Goal: Information Seeking & Learning: Learn about a topic

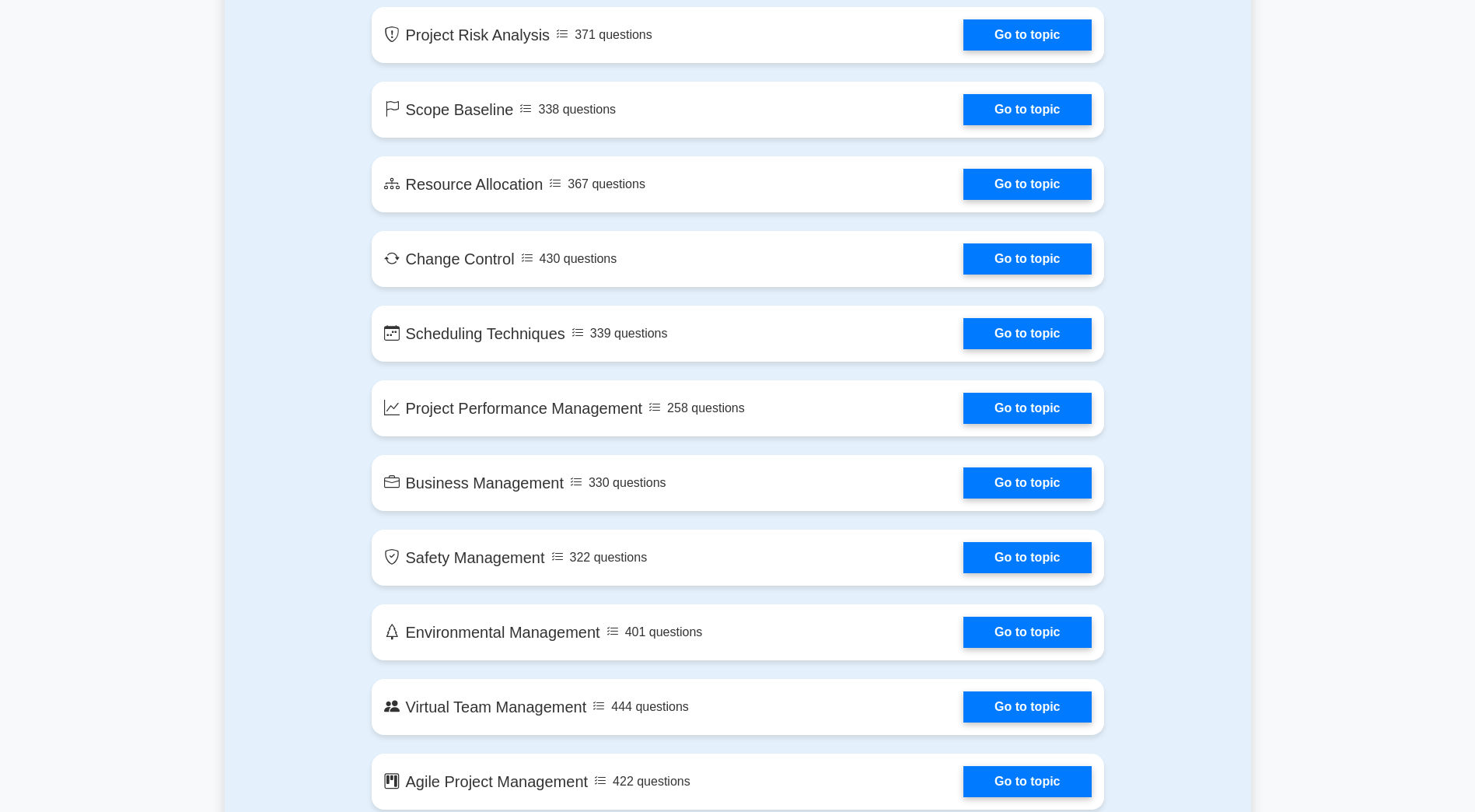
scroll to position [2799, 0]
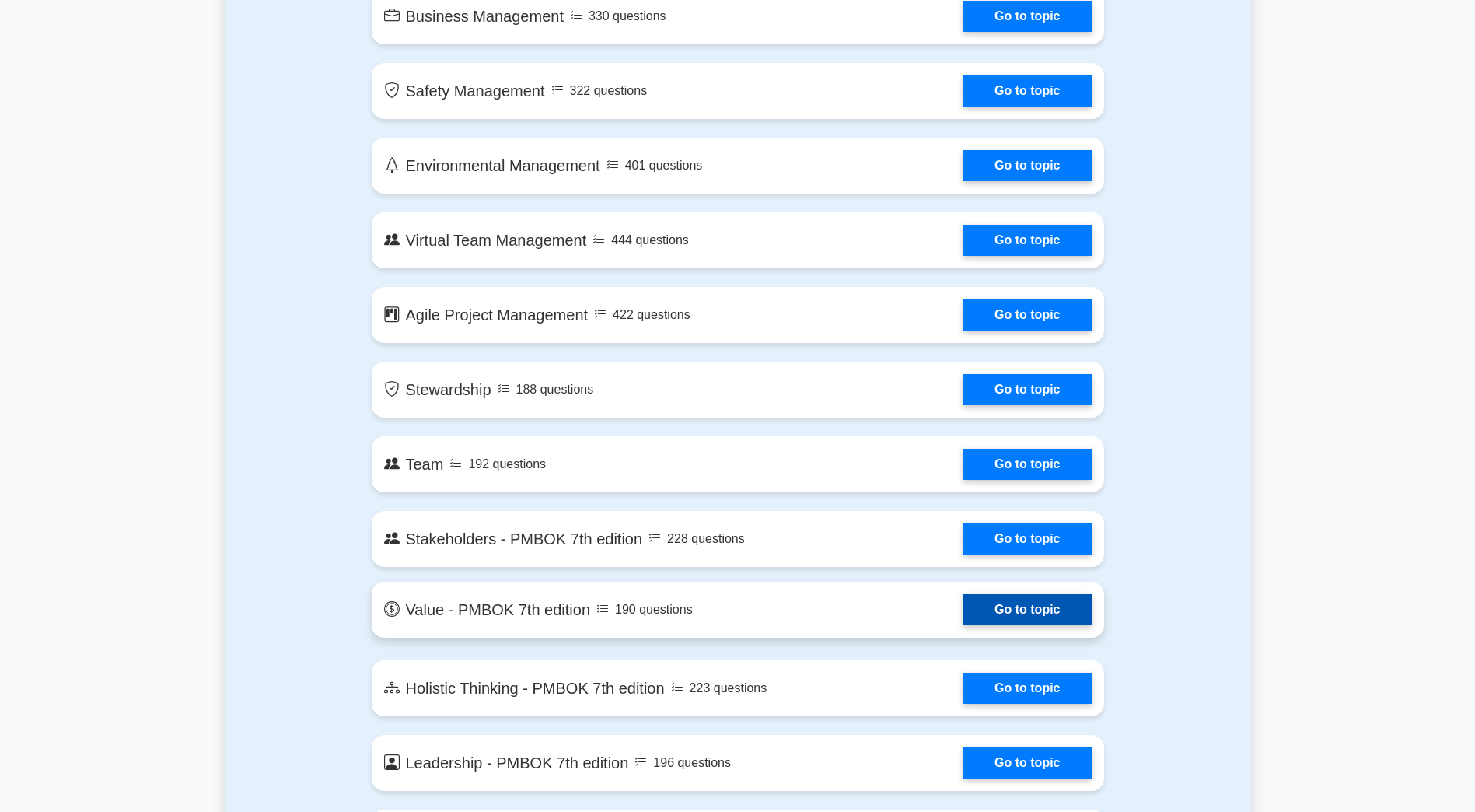
click at [1043, 609] on link "Go to topic" at bounding box center [1027, 609] width 127 height 31
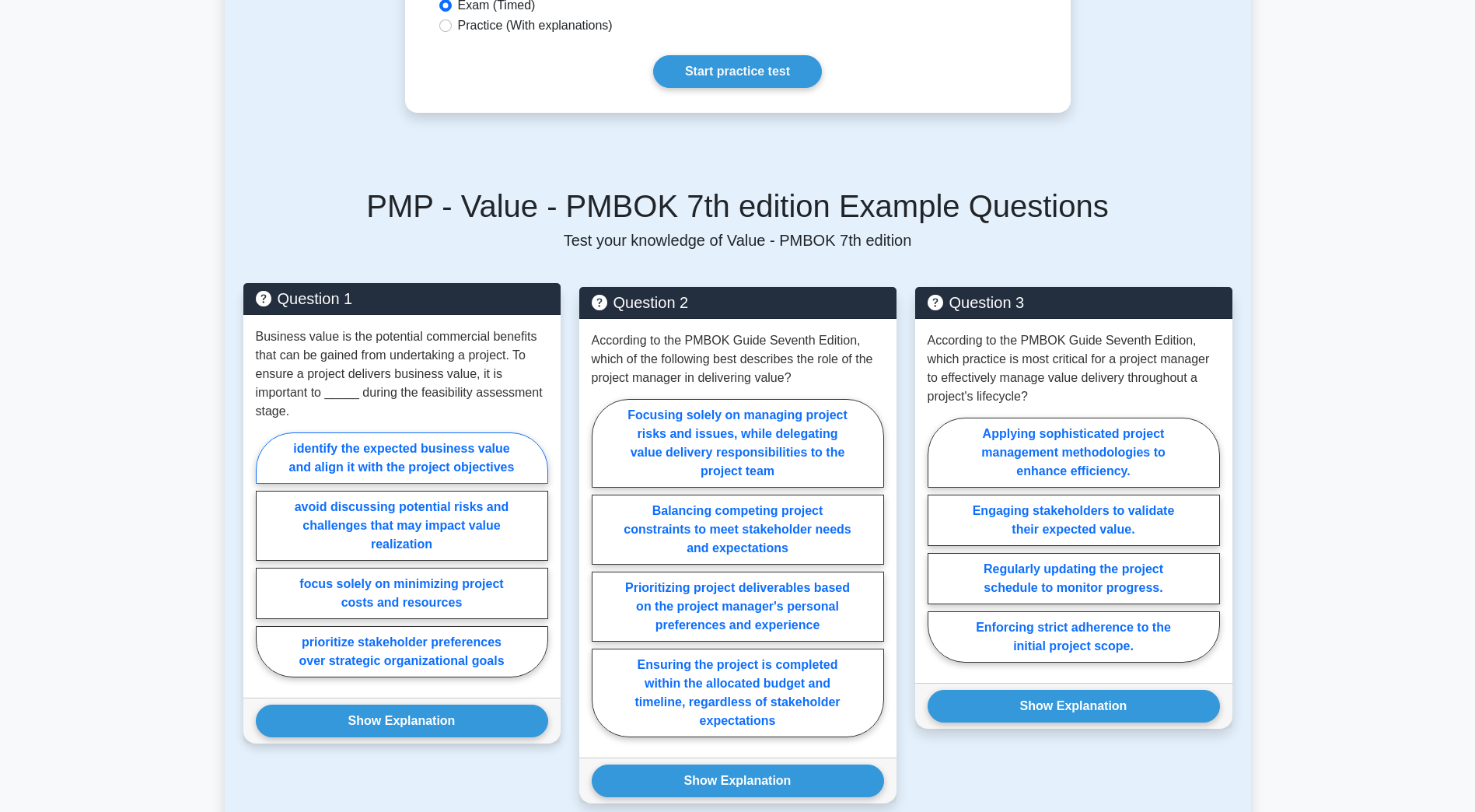
scroll to position [222, 0]
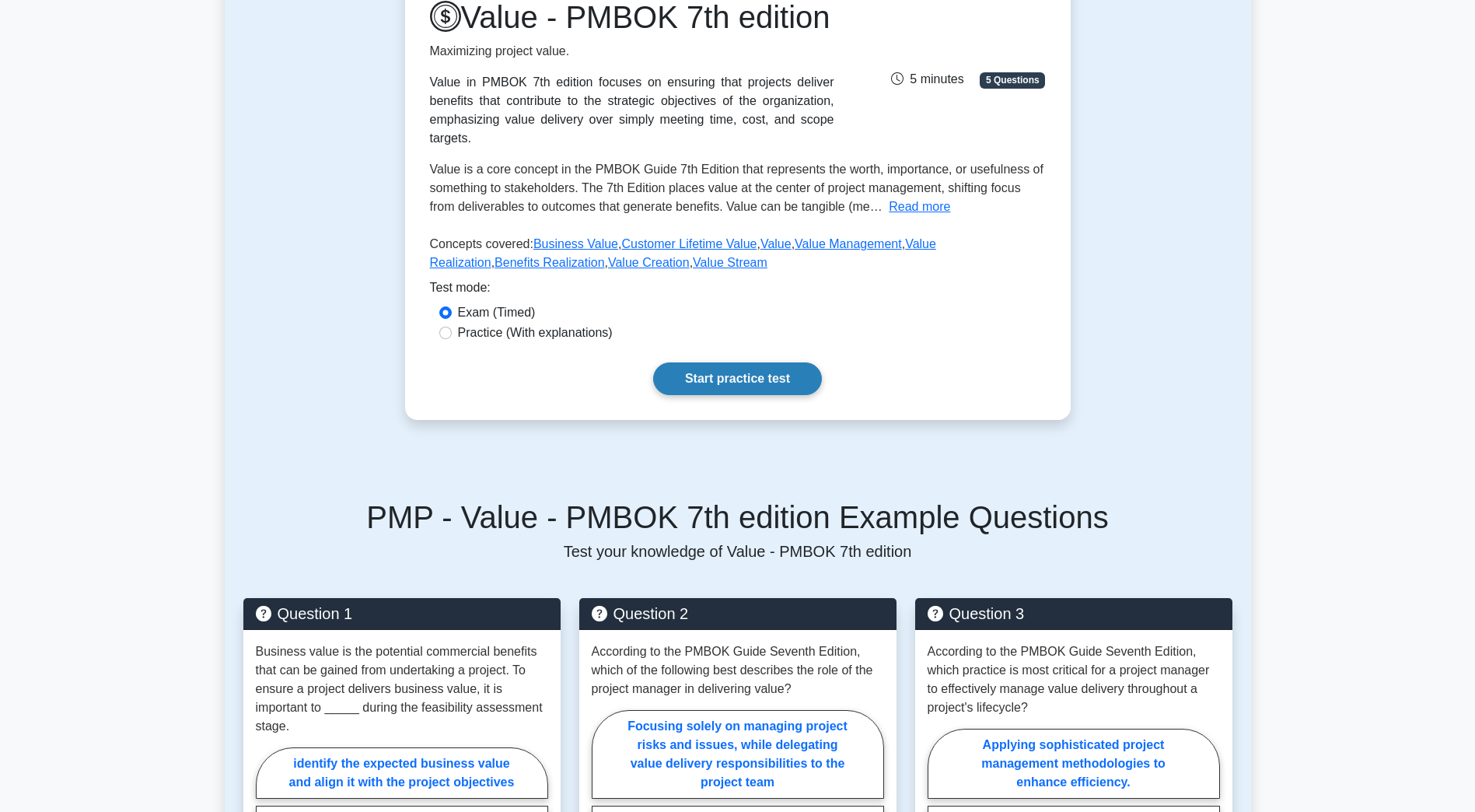
click at [747, 394] on link "Start practice test" at bounding box center [738, 379] width 169 height 32
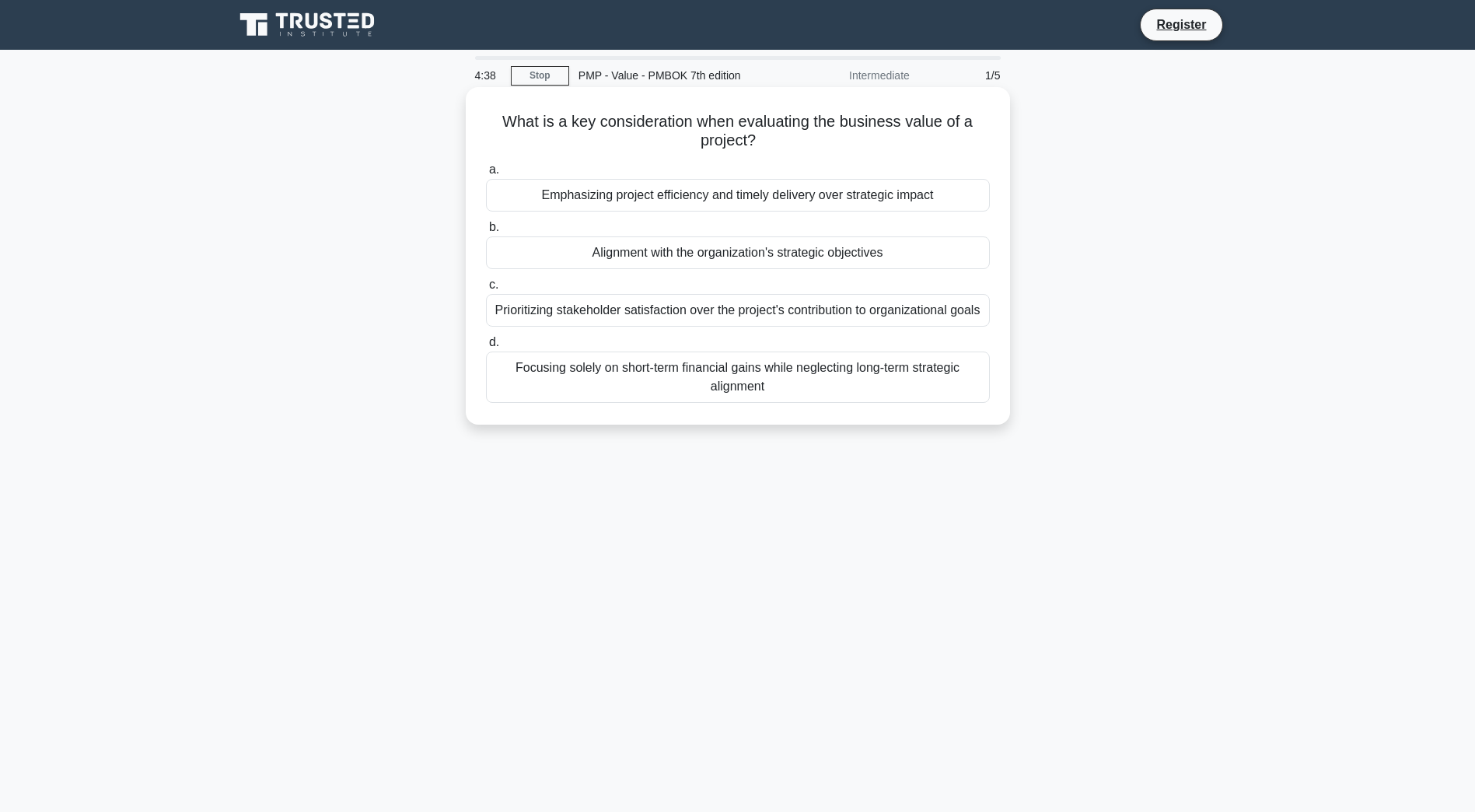
click at [671, 258] on div "Alignment with the organization's strategic objectives" at bounding box center [738, 252] width 504 height 32
click at [486, 232] on input "b. Alignment with the organization's strategic objectives" at bounding box center [486, 227] width 0 height 10
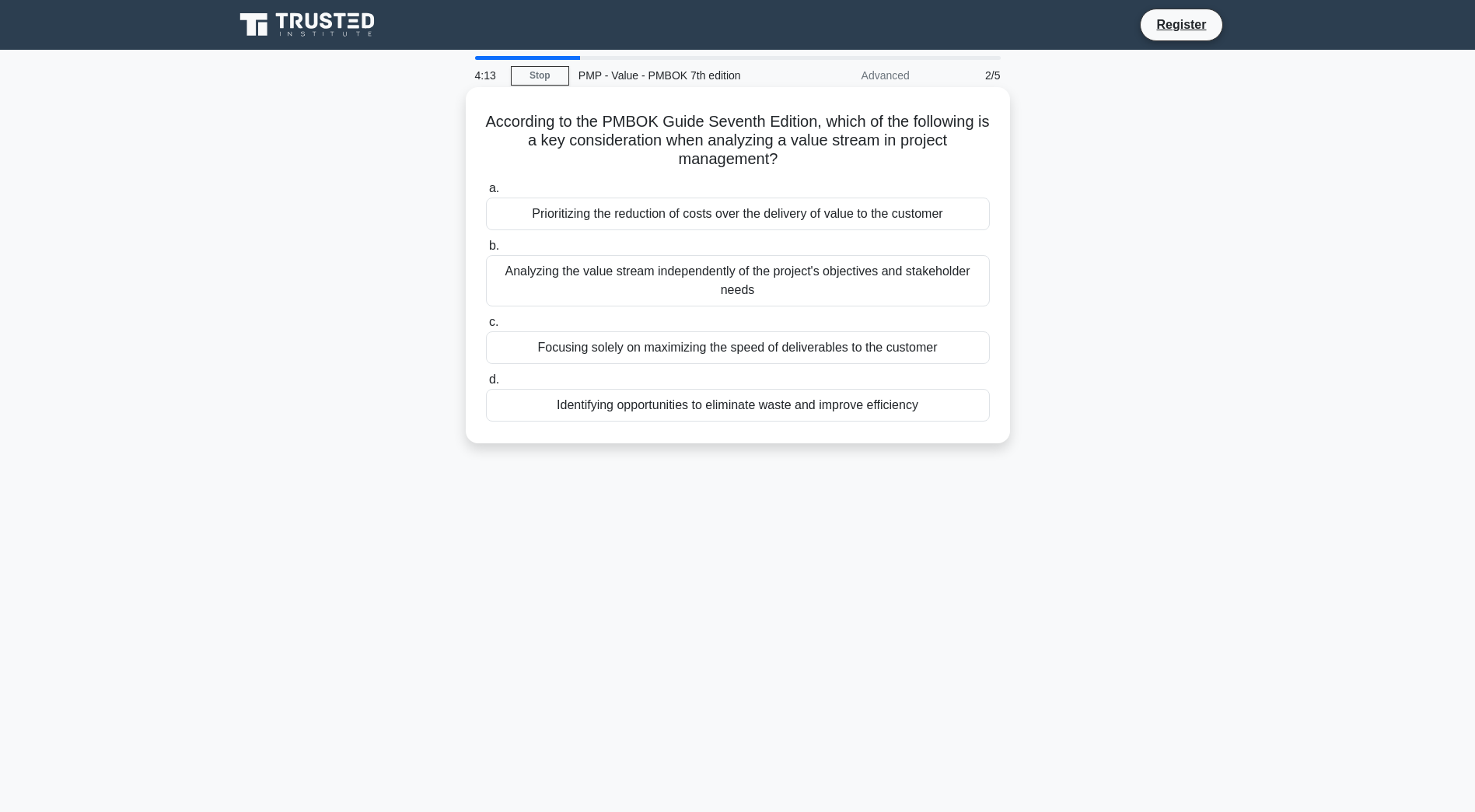
click at [784, 406] on div "Identifying opportunities to eliminate waste and improve efficiency" at bounding box center [738, 405] width 504 height 32
click at [486, 385] on input "d. Identifying opportunities to eliminate waste and improve efficiency" at bounding box center [486, 380] width 0 height 10
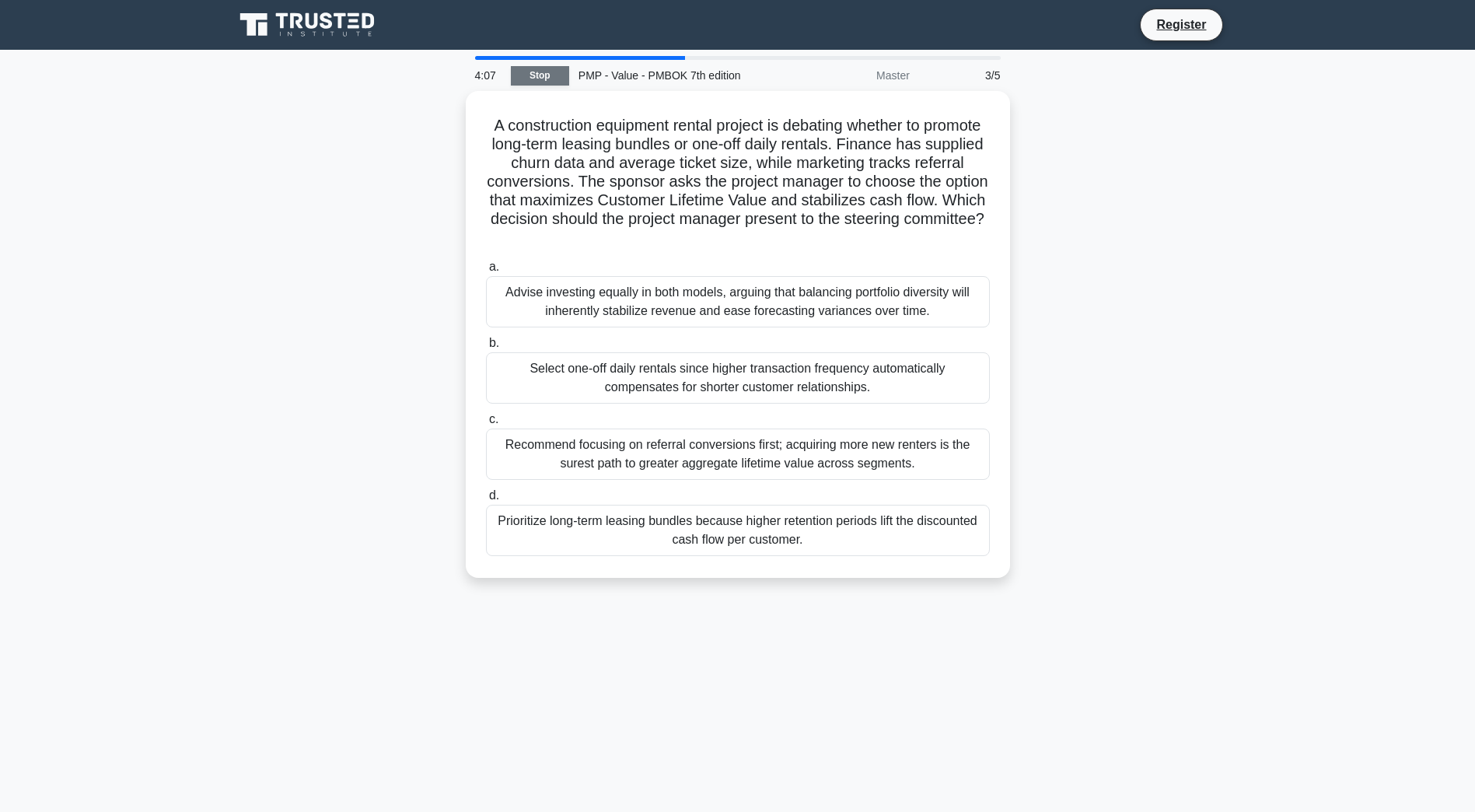
click at [539, 79] on link "Stop" at bounding box center [539, 76] width 58 height 20
